Goal: Task Accomplishment & Management: Manage account settings

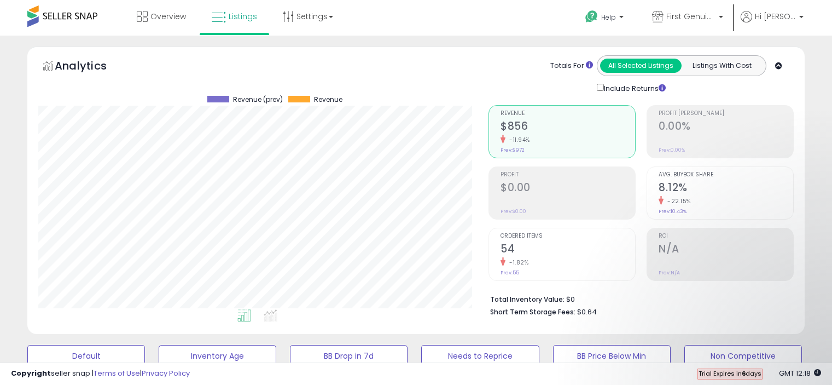
select select "**"
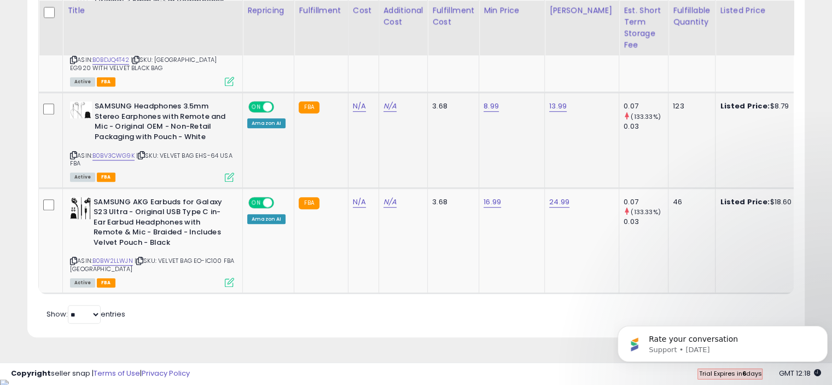
scroll to position [224, 450]
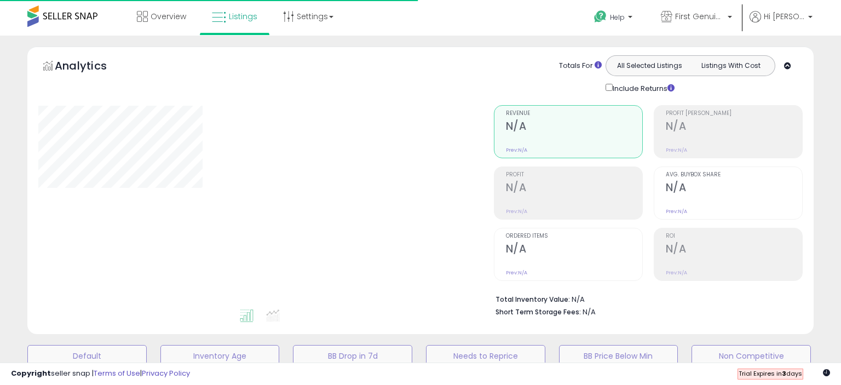
select select "**"
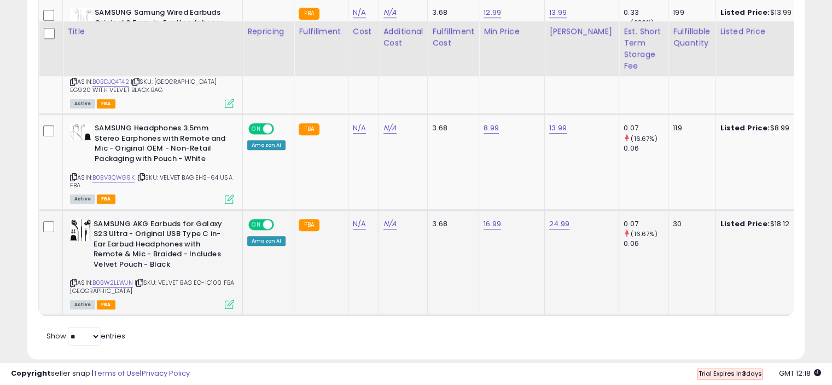
scroll to position [860, 0]
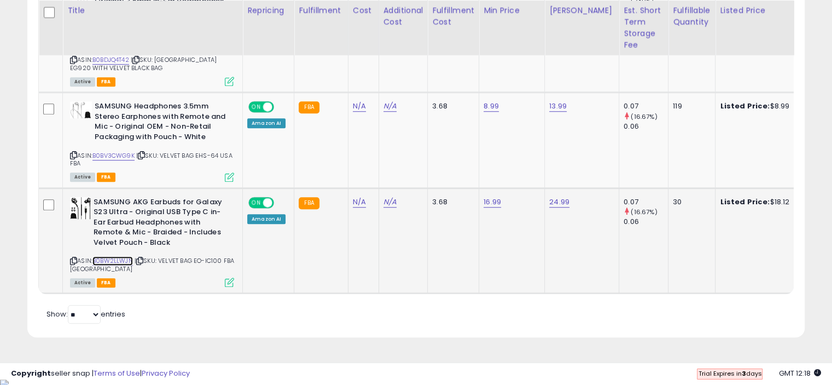
click at [120, 259] on link "B0BW2LLWJN" at bounding box center [112, 260] width 40 height 9
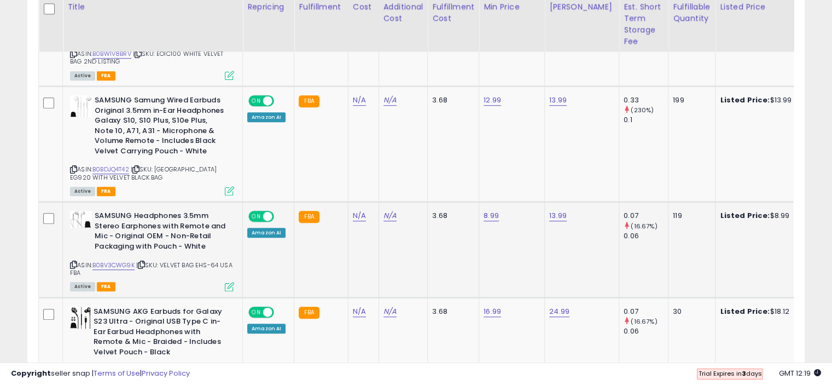
scroll to position [587, 0]
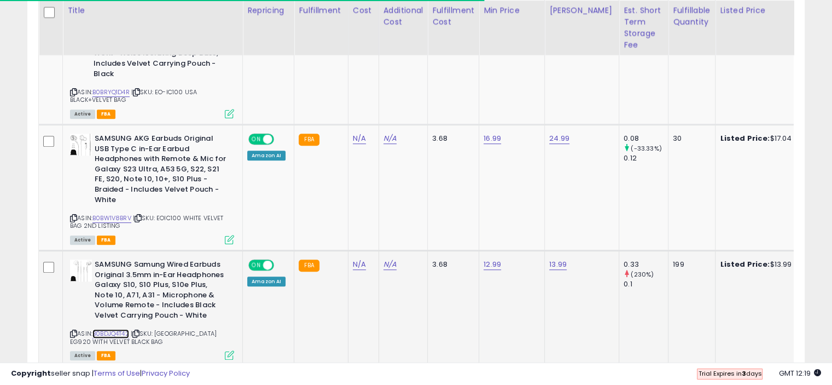
click at [108, 335] on link "B0BDJQ4T42" at bounding box center [110, 333] width 37 height 9
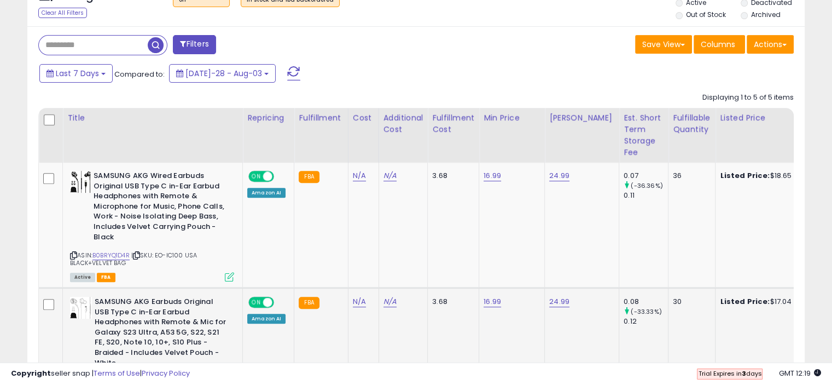
scroll to position [422, 0]
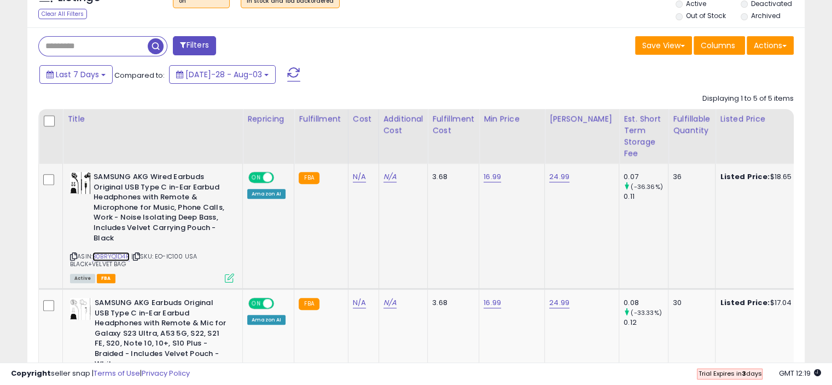
click at [116, 252] on link "B0BRYQ1D4R" at bounding box center [110, 256] width 37 height 9
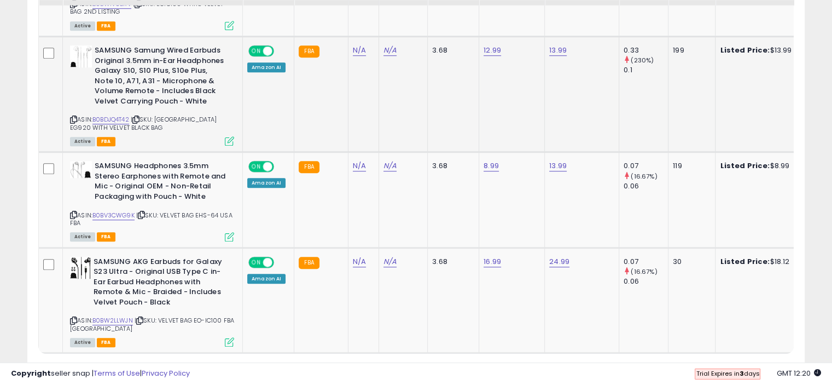
scroll to position [860, 0]
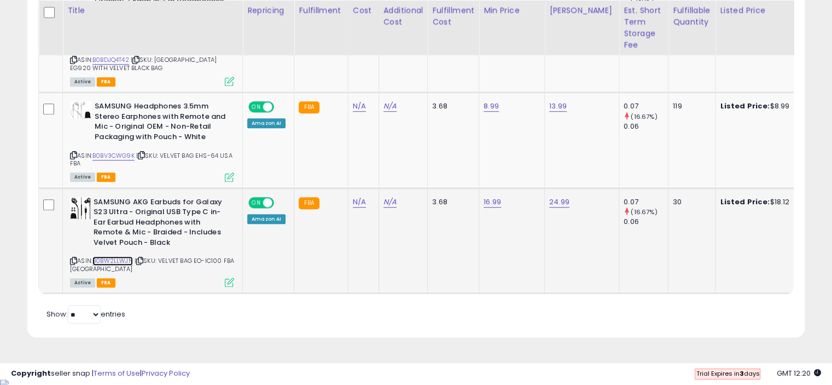
click at [96, 260] on link "B0BW2LLWJN" at bounding box center [112, 260] width 40 height 9
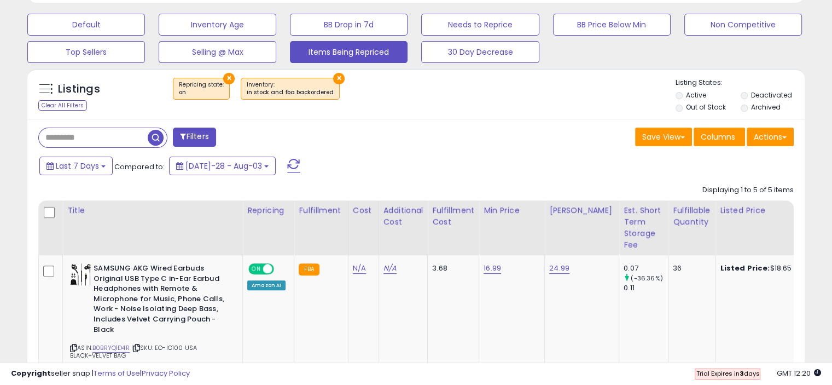
scroll to position [313, 0]
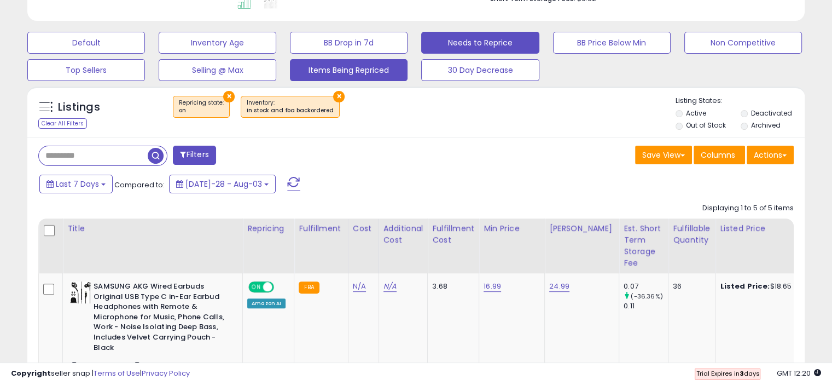
click at [145, 46] on button "Needs to Reprice" at bounding box center [86, 43] width 118 height 22
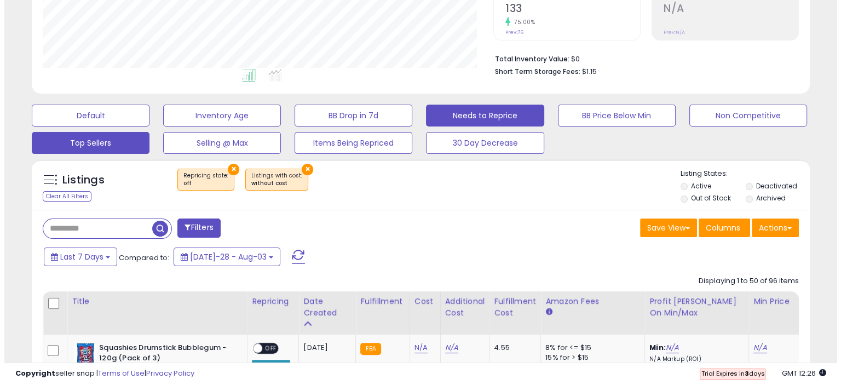
scroll to position [184, 0]
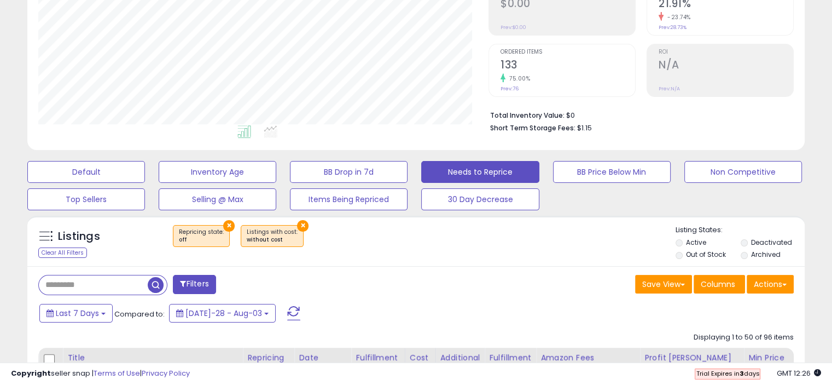
click at [108, 282] on input "text" at bounding box center [93, 284] width 109 height 19
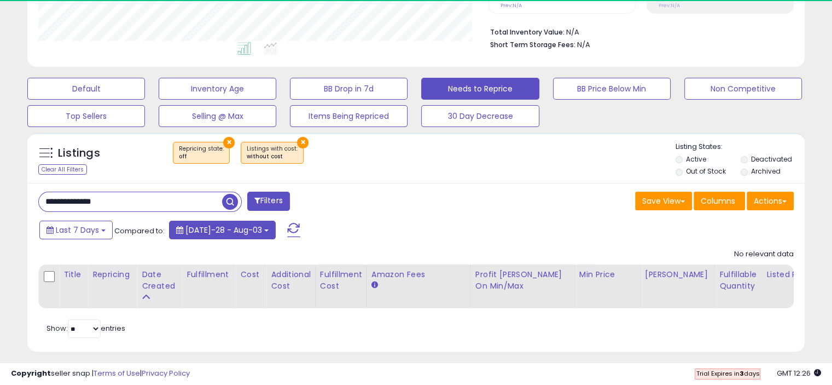
scroll to position [282, 0]
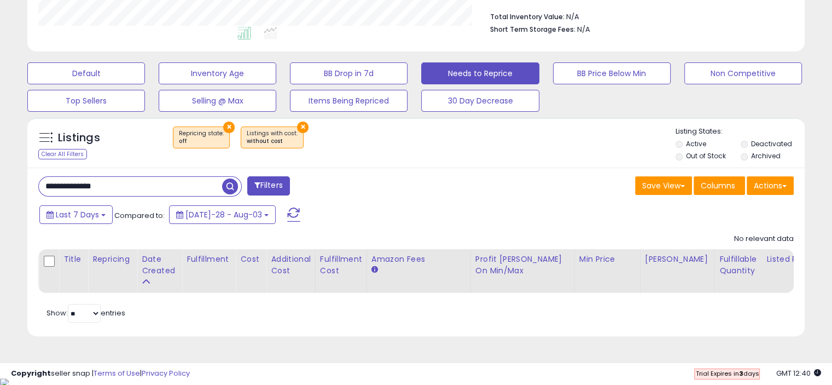
drag, startPoint x: 141, startPoint y: 183, endPoint x: 16, endPoint y: 181, distance: 124.2
click at [16, 181] on div "**********" at bounding box center [415, 57] width 821 height 586
paste input "text"
type input "**********"
click at [236, 186] on span "button" at bounding box center [230, 186] width 16 height 16
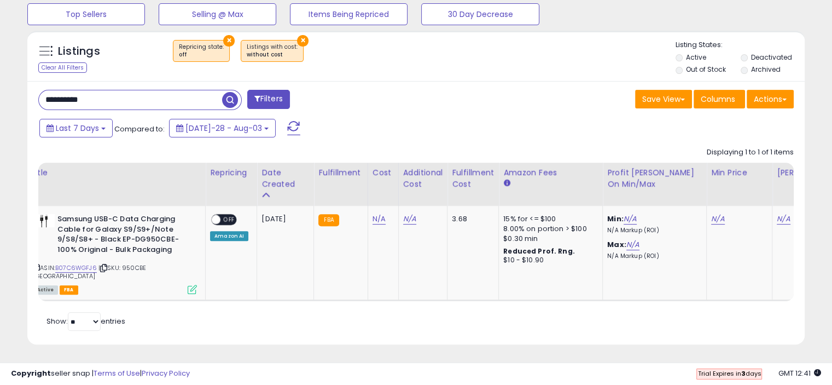
scroll to position [0, 38]
click at [219, 217] on span at bounding box center [214, 219] width 9 height 9
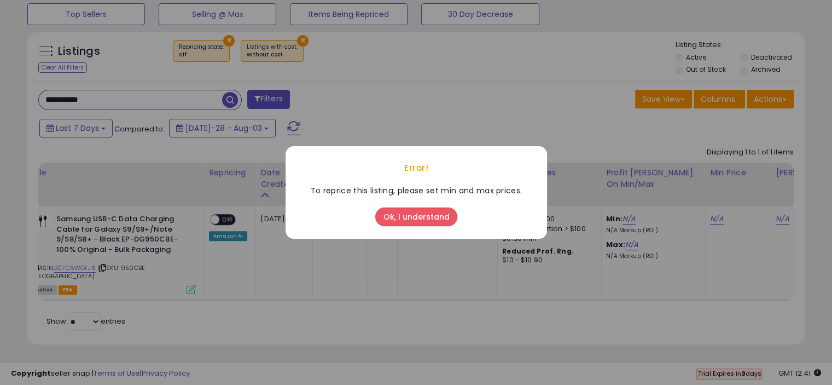
click at [406, 214] on button "Ok, I understand" at bounding box center [416, 216] width 82 height 19
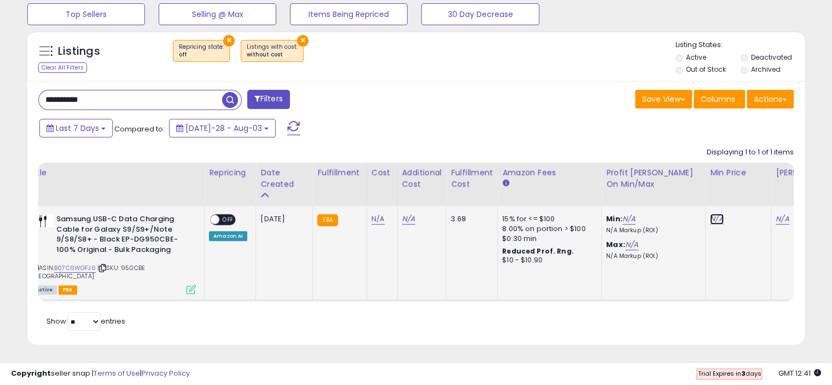
click at [713, 218] on link "N/A" at bounding box center [716, 218] width 13 height 11
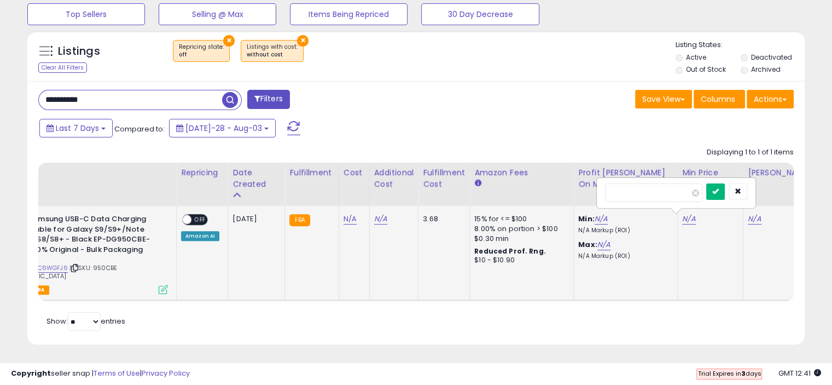
type input "****"
click at [719, 192] on icon "submit" at bounding box center [716, 191] width 7 height 7
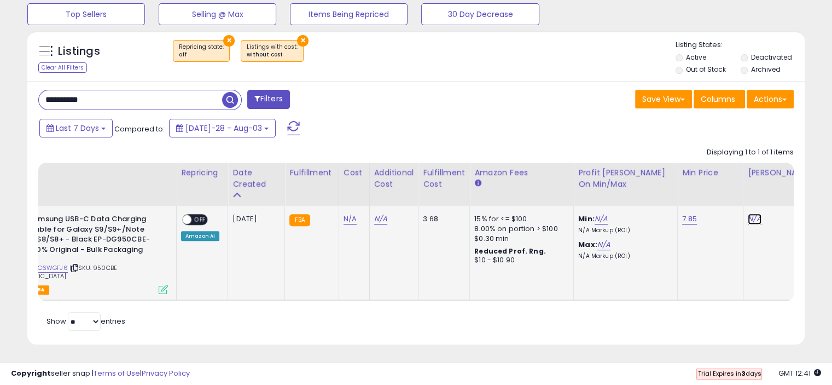
click at [748, 216] on link "N/A" at bounding box center [754, 218] width 13 height 11
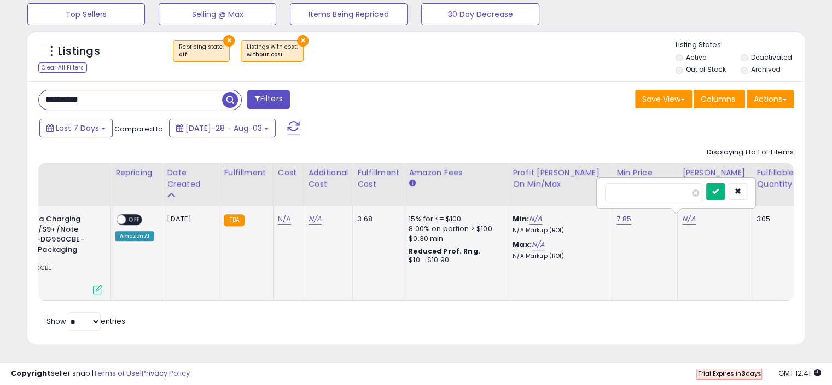
type input "****"
click at [719, 193] on icon "submit" at bounding box center [716, 191] width 7 height 7
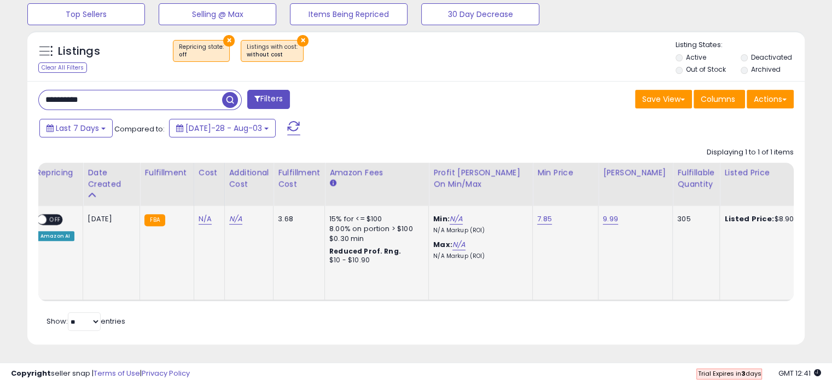
scroll to position [0, 0]
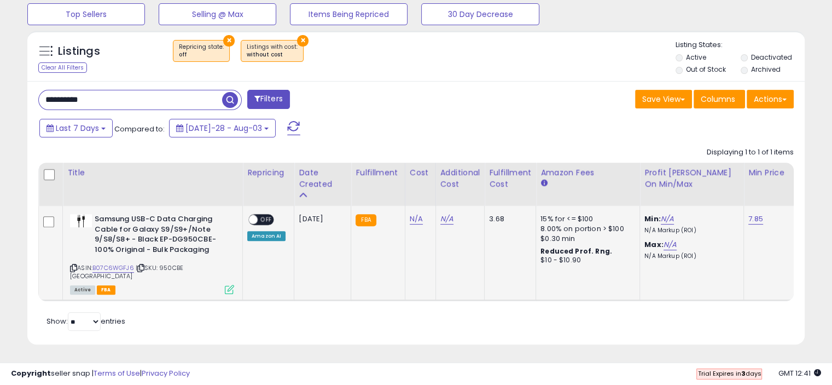
click at [260, 218] on span "OFF" at bounding box center [267, 219] width 18 height 9
drag, startPoint x: 171, startPoint y: 101, endPoint x: 41, endPoint y: 91, distance: 130.6
click at [41, 91] on input "**********" at bounding box center [130, 99] width 183 height 19
paste input "text"
type input "**********"
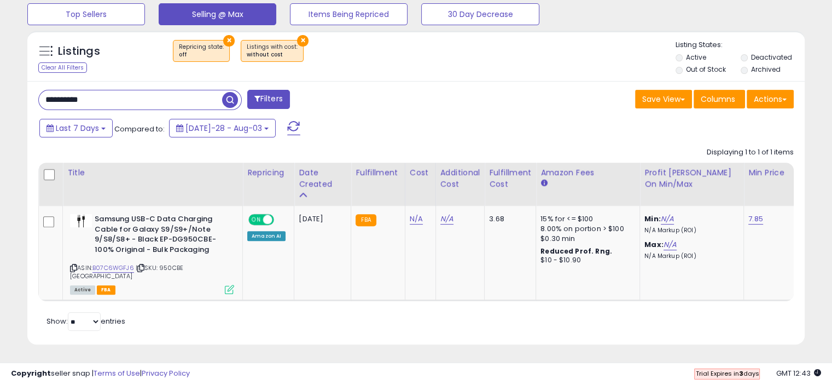
click at [226, 99] on span "button" at bounding box center [230, 100] width 16 height 16
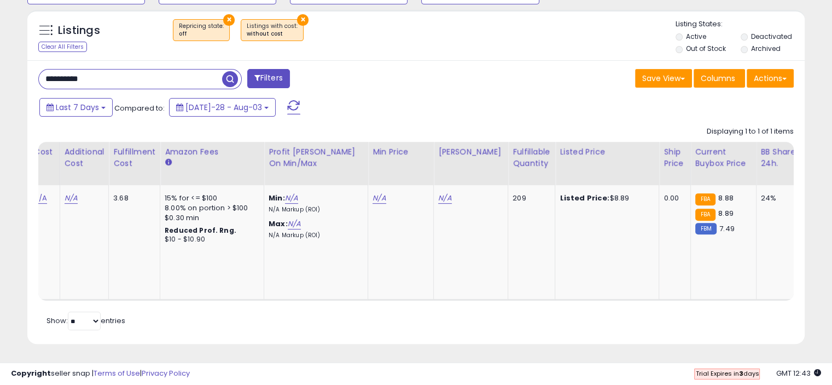
scroll to position [0, 424]
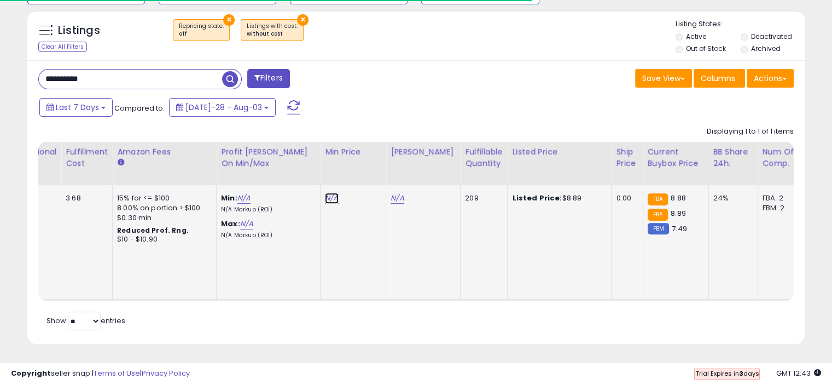
click at [327, 199] on link "N/A" at bounding box center [331, 198] width 13 height 11
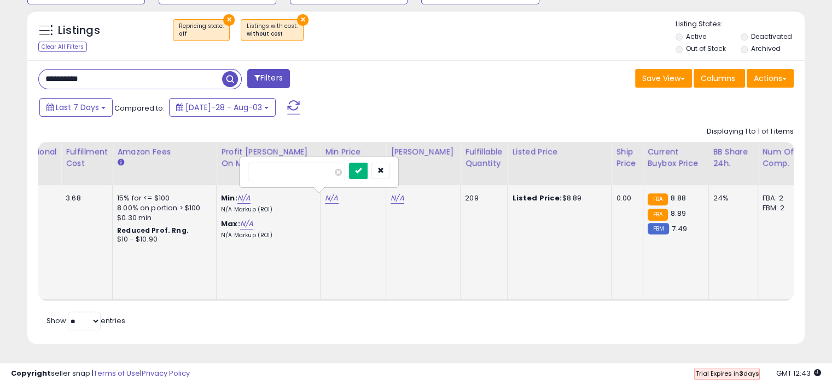
type input "****"
click at [368, 168] on button "submit" at bounding box center [358, 171] width 19 height 16
click at [396, 198] on link "N/A" at bounding box center [397, 198] width 13 height 11
type input "*****"
click at [427, 171] on icon "submit" at bounding box center [424, 170] width 7 height 7
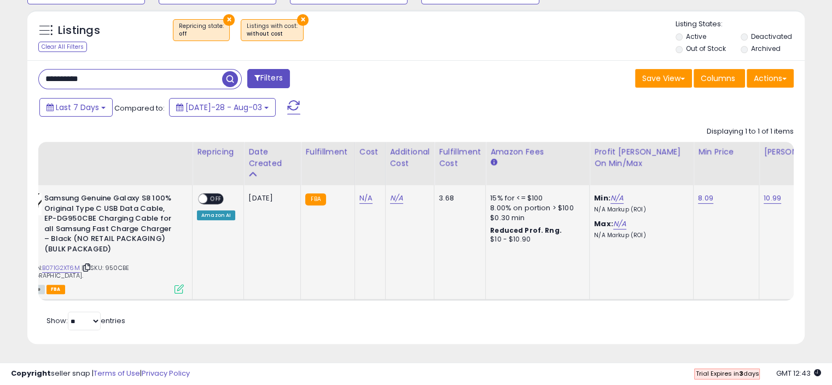
scroll to position [0, 49]
click at [200, 194] on span "ON" at bounding box center [194, 198] width 14 height 9
click at [216, 194] on span "OFF" at bounding box center [218, 198] width 18 height 9
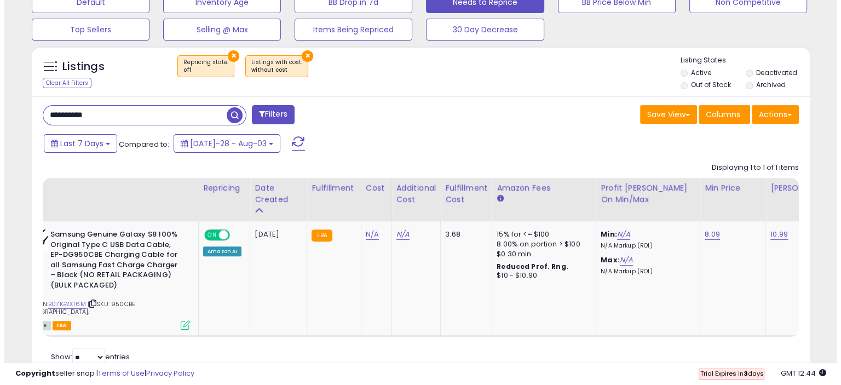
scroll to position [280, 0]
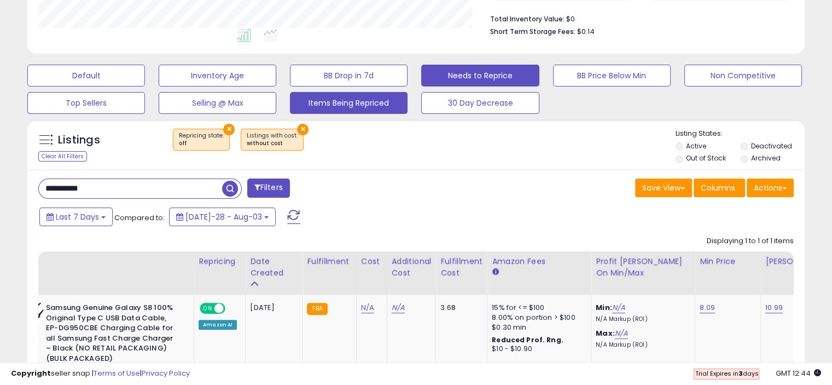
click at [145, 86] on button "Items Being Repriced" at bounding box center [86, 76] width 118 height 22
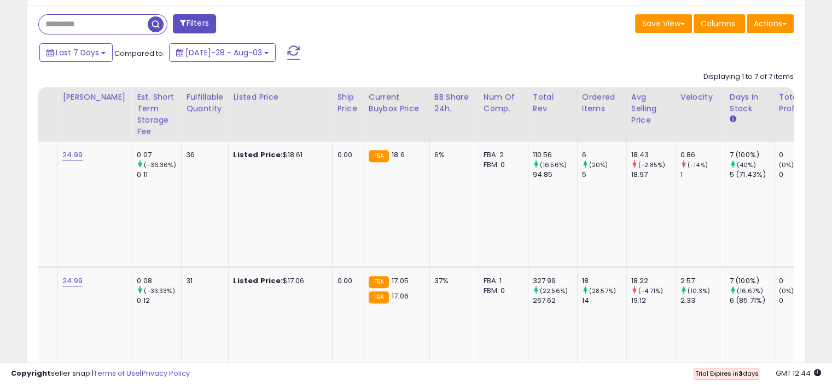
scroll to position [0, 556]
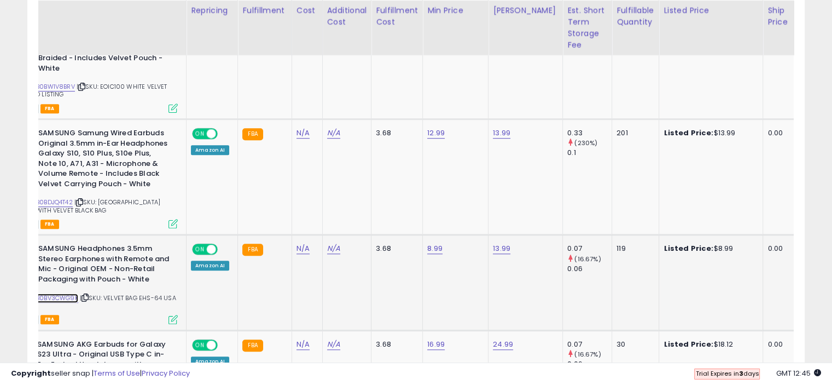
click at [57, 297] on link "B0BV3CWG9K" at bounding box center [57, 297] width 42 height 9
type input "****"
click button "submit" at bounding box center [462, 220] width 19 height 16
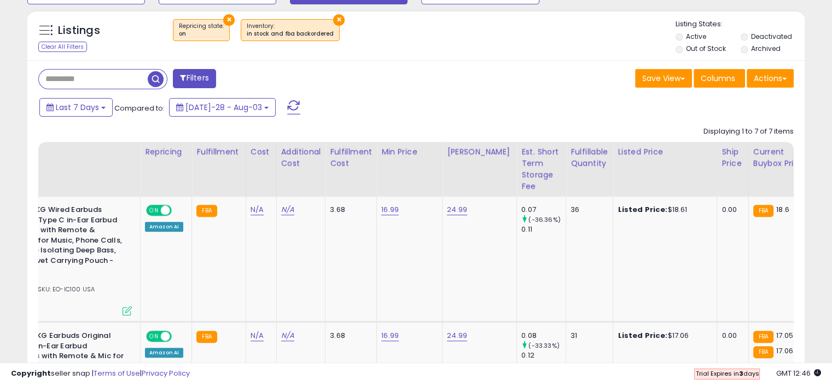
scroll to position [0, 60]
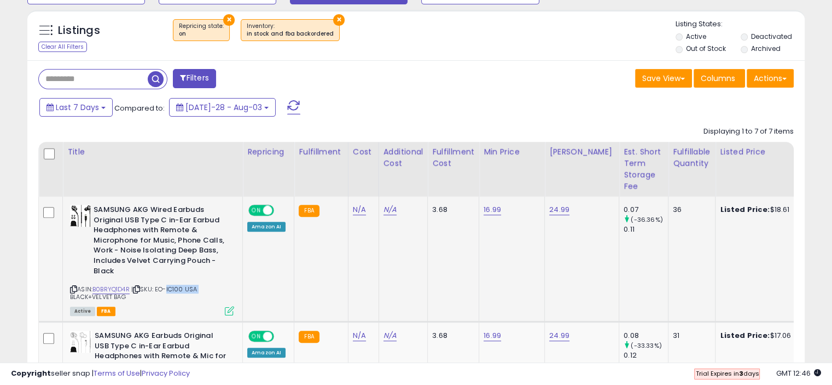
drag, startPoint x: 209, startPoint y: 288, endPoint x: 166, endPoint y: 289, distance: 42.7
click at [166, 289] on div "ASIN: B0BRYQ1D4R | SKU: EO-IC100 USA BLACK+VELVET BAG Active FBA" at bounding box center [152, 259] width 164 height 109
click at [140, 291] on icon at bounding box center [136, 289] width 7 height 6
